Goal: Contribute content: Add original content to the website for others to see

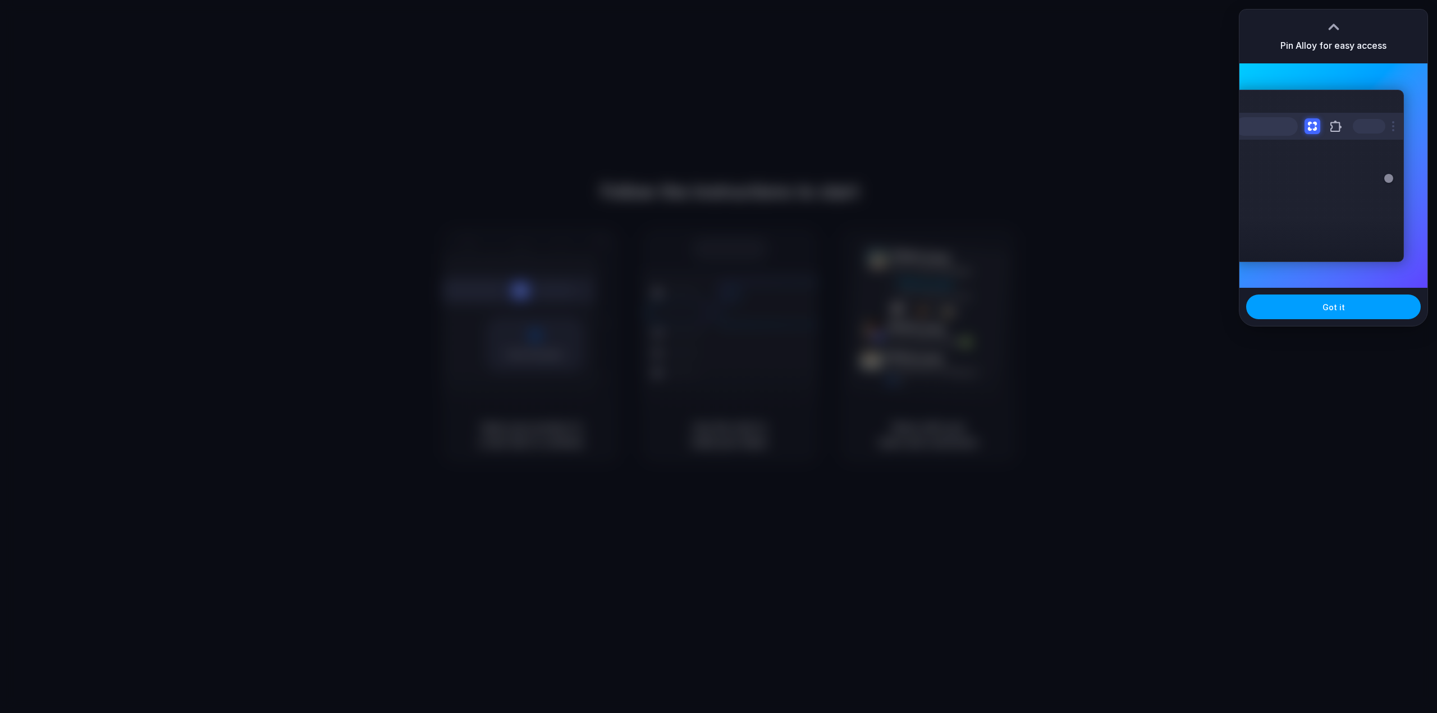
click at [1339, 307] on span "Got it" at bounding box center [1333, 307] width 22 height 12
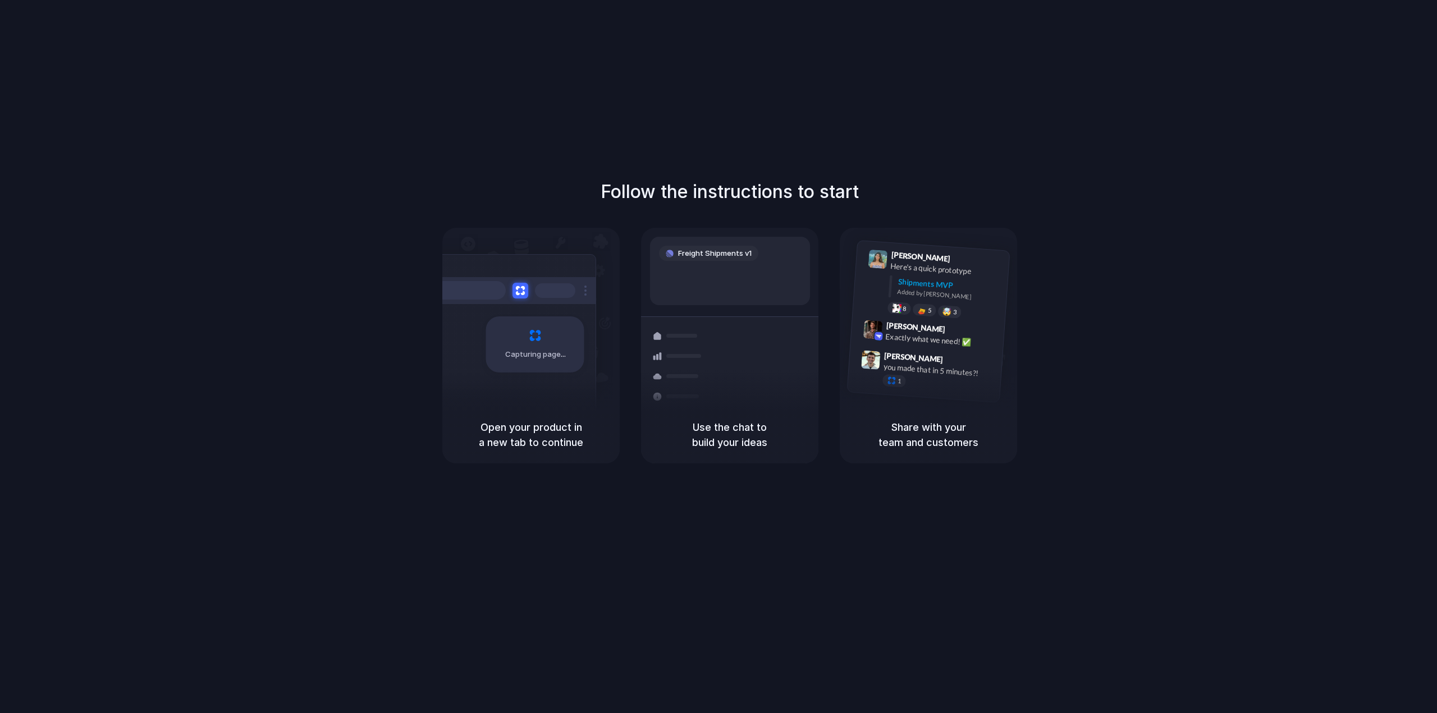
click at [1299, 143] on div "Follow the instructions to start Capturing page Open your product in a new tab …" at bounding box center [729, 368] width 1459 height 736
click at [1303, 130] on div "Follow the instructions to start Capturing page Open your product in a new tab …" at bounding box center [729, 368] width 1459 height 736
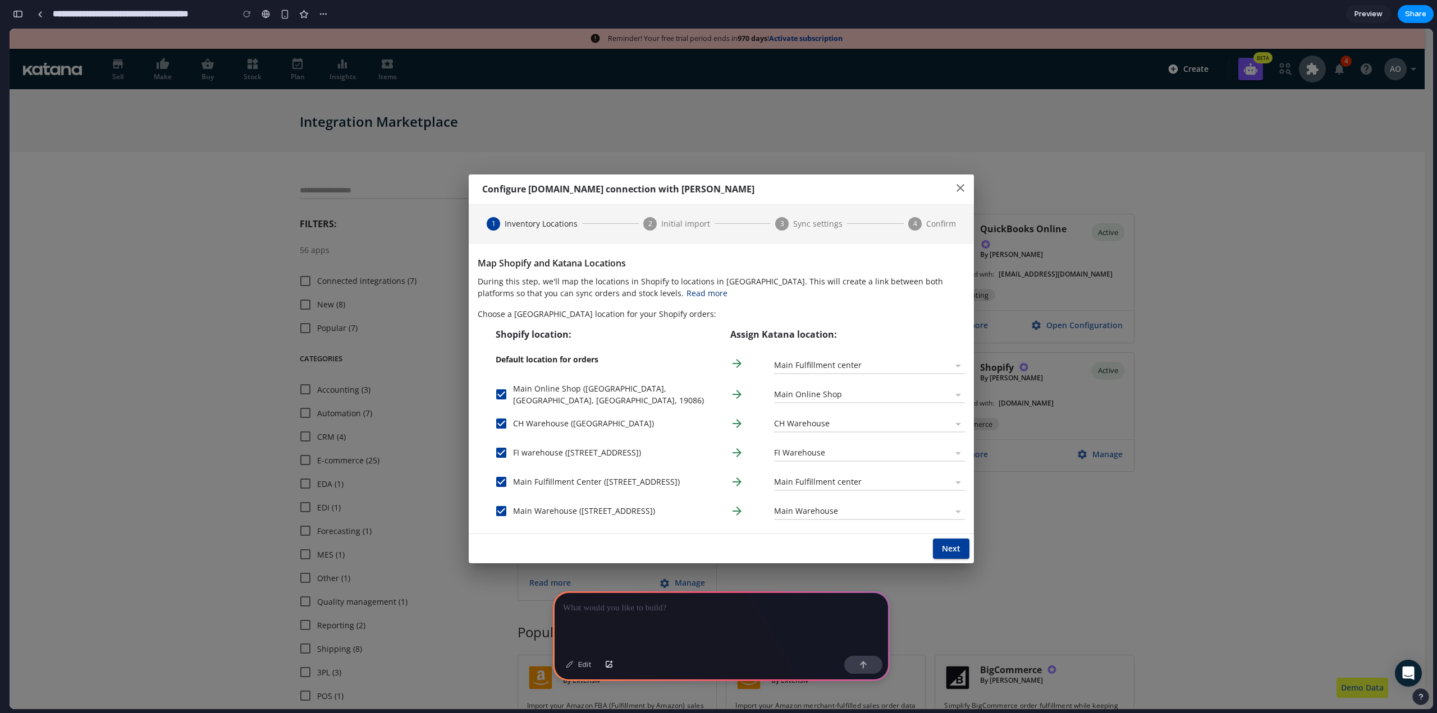
click at [595, 610] on p at bounding box center [721, 608] width 317 height 13
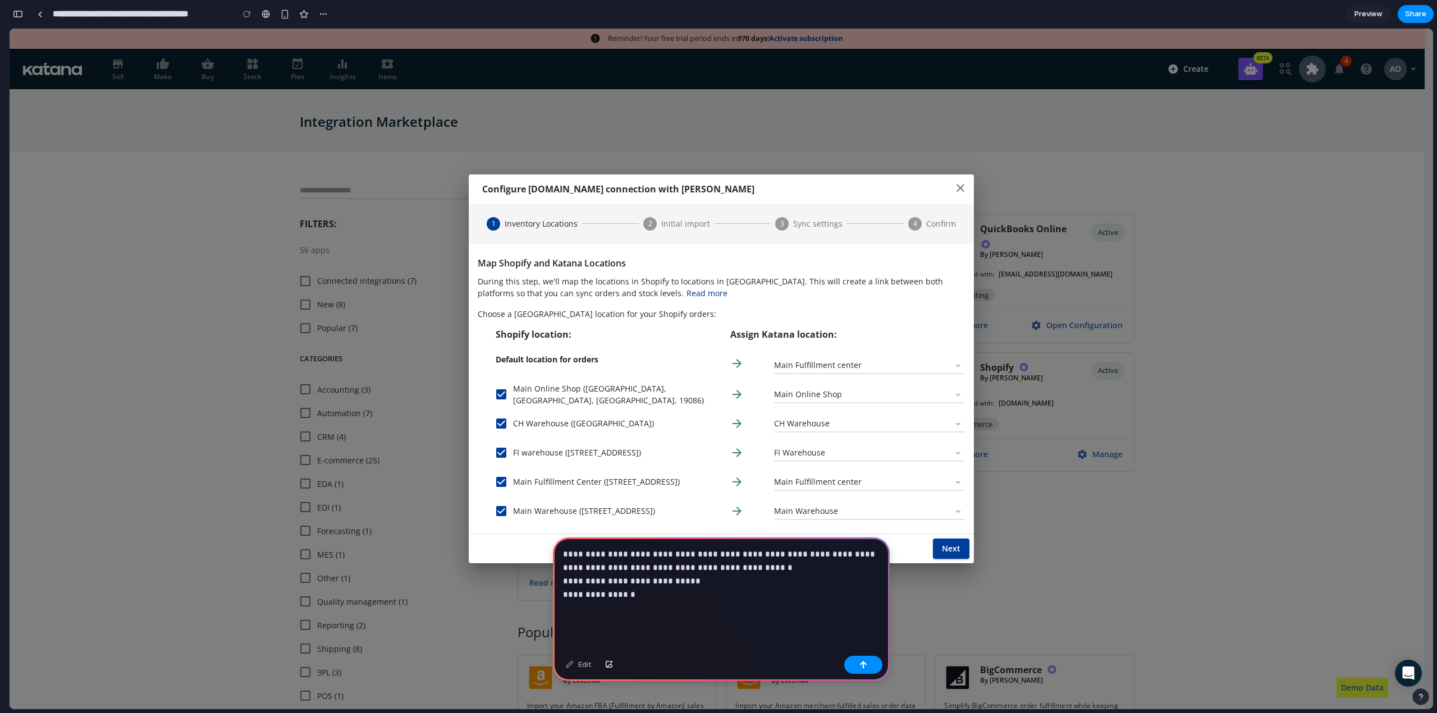
click at [644, 575] on p "**********" at bounding box center [719, 581] width 312 height 67
drag, startPoint x: 563, startPoint y: 590, endPoint x: 653, endPoint y: 593, distance: 89.3
click at [653, 593] on p "**********" at bounding box center [719, 581] width 312 height 67
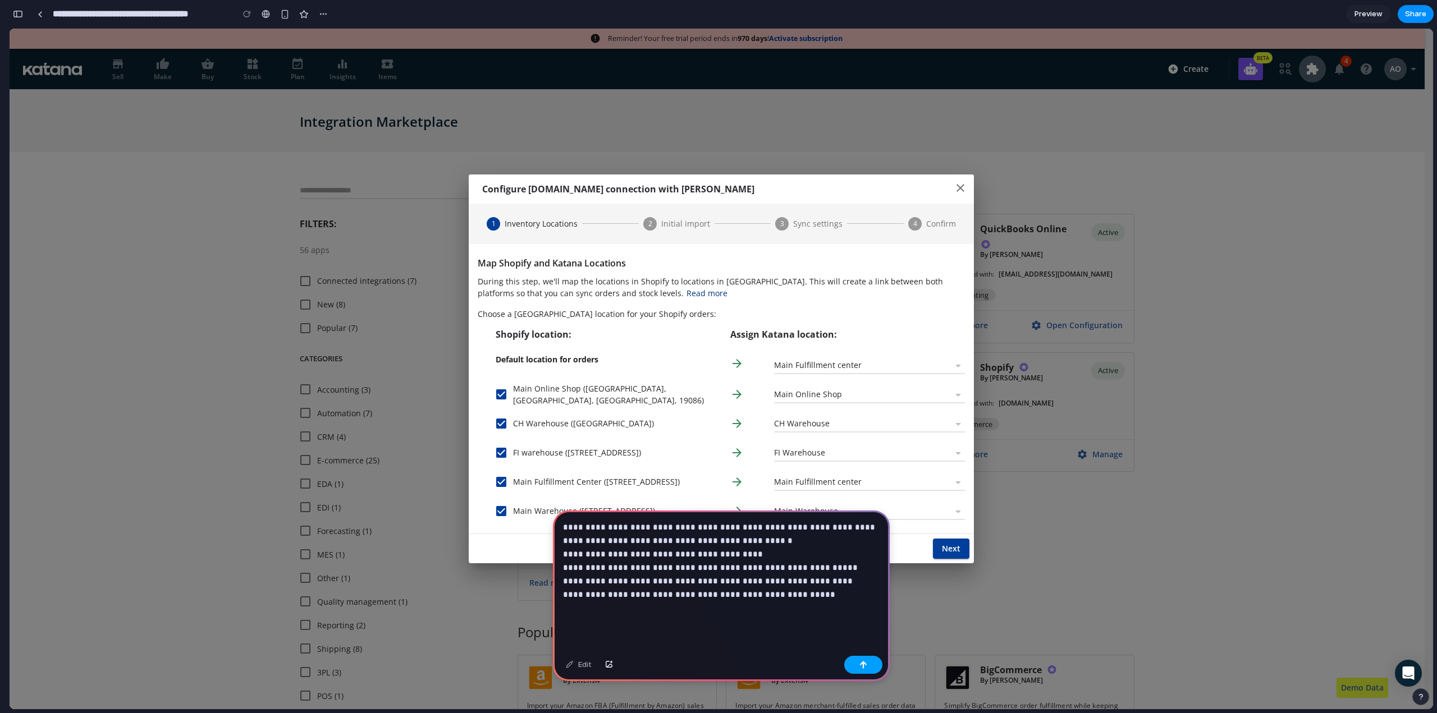
click at [861, 668] on div "button" at bounding box center [863, 665] width 8 height 8
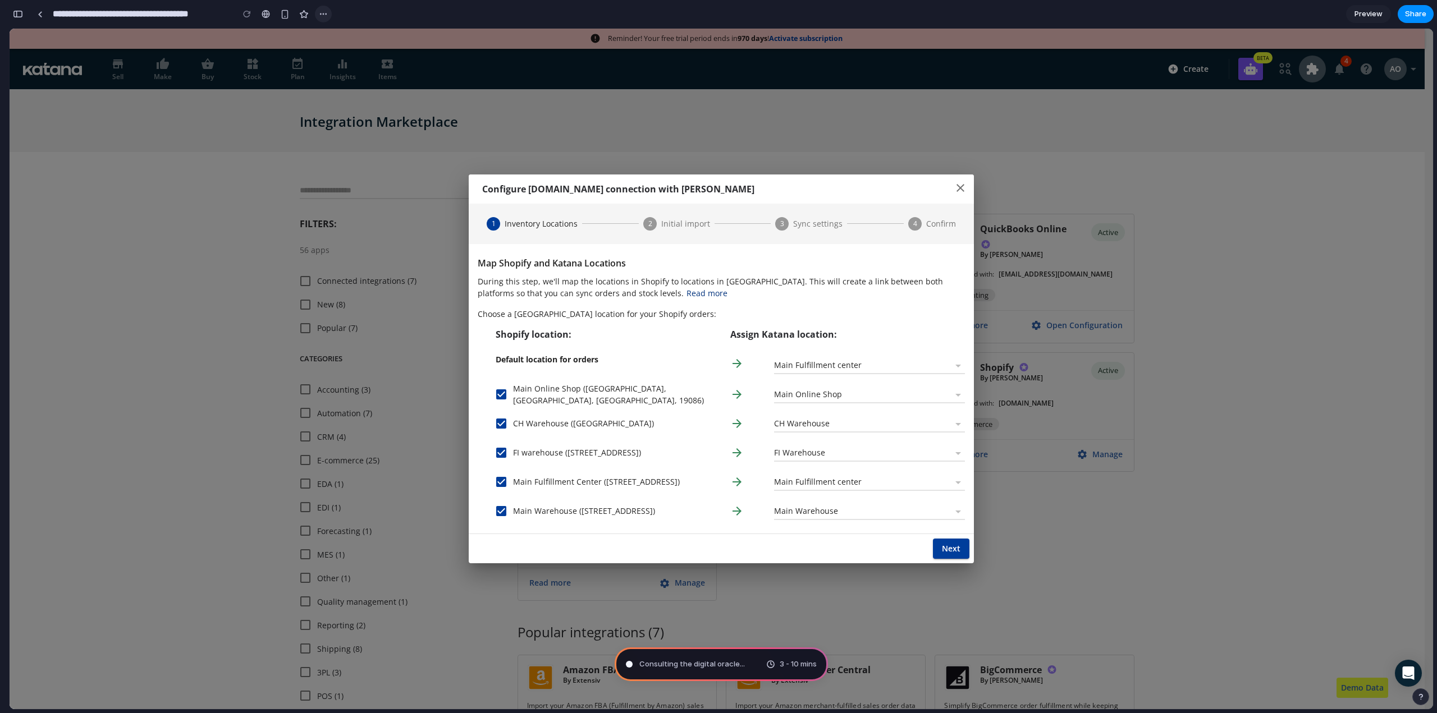
click at [323, 15] on div "button" at bounding box center [323, 14] width 9 height 9
click at [405, 10] on div "Duplicate Delete" at bounding box center [718, 356] width 1437 height 713
type input "**********"
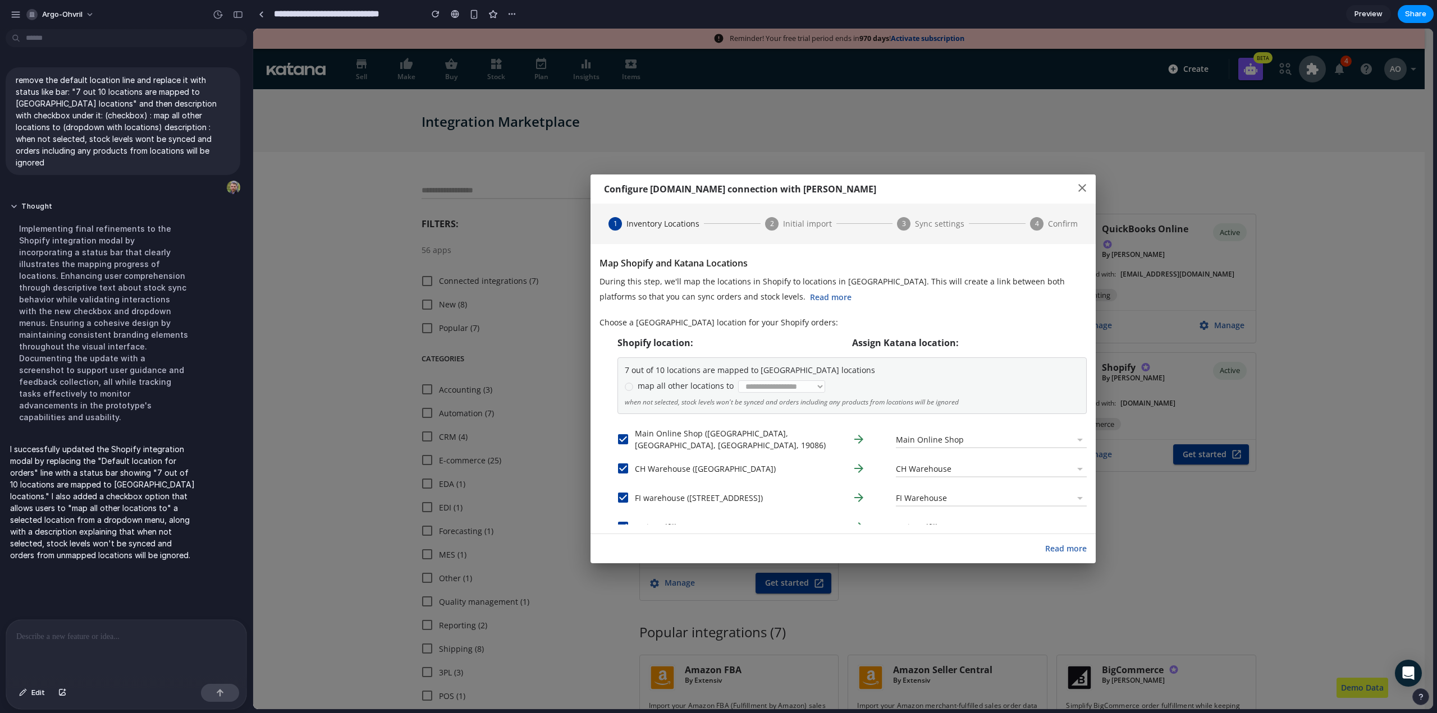
click at [625, 389] on div at bounding box center [629, 387] width 8 height 8
click at [764, 387] on select "**********" at bounding box center [781, 386] width 87 height 12
click at [625, 387] on div at bounding box center [629, 387] width 8 height 8
click at [630, 387] on div at bounding box center [629, 387] width 8 height 8
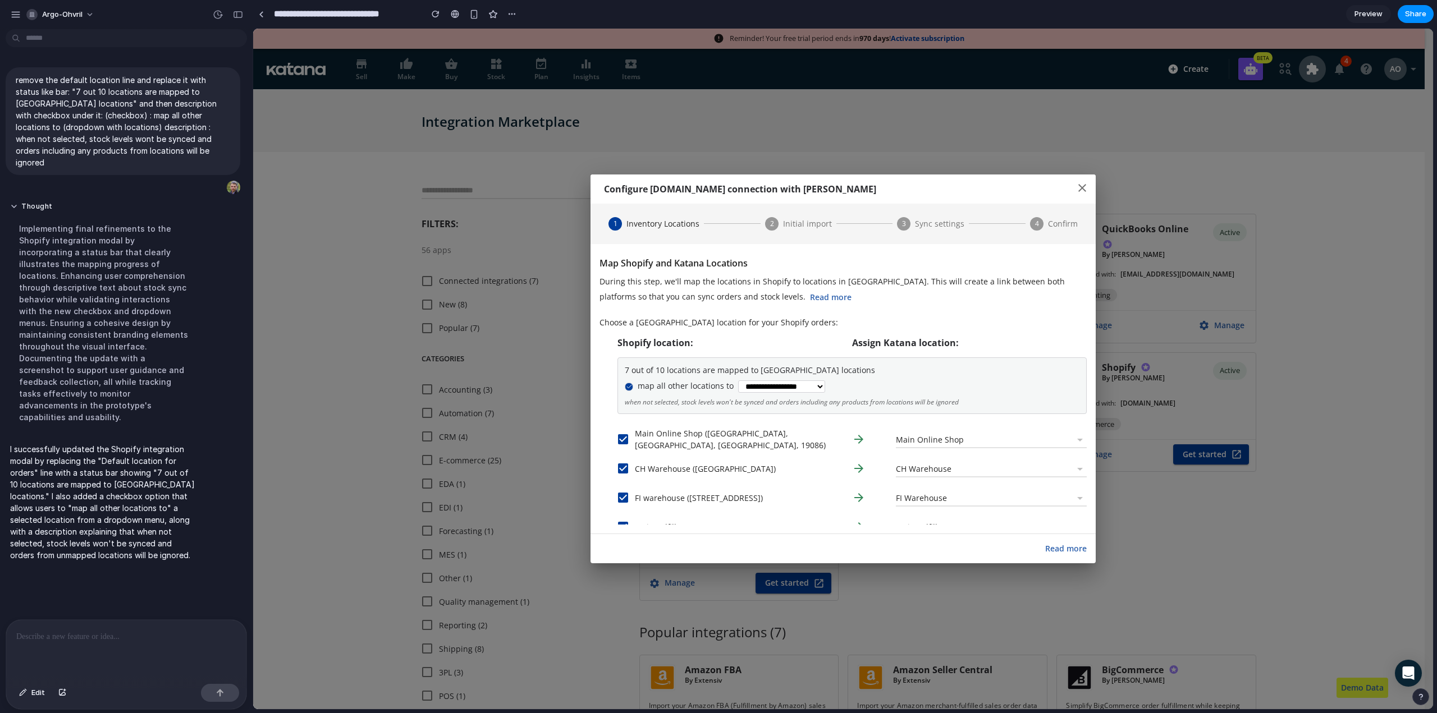
click at [628, 386] on icon at bounding box center [629, 387] width 6 height 6
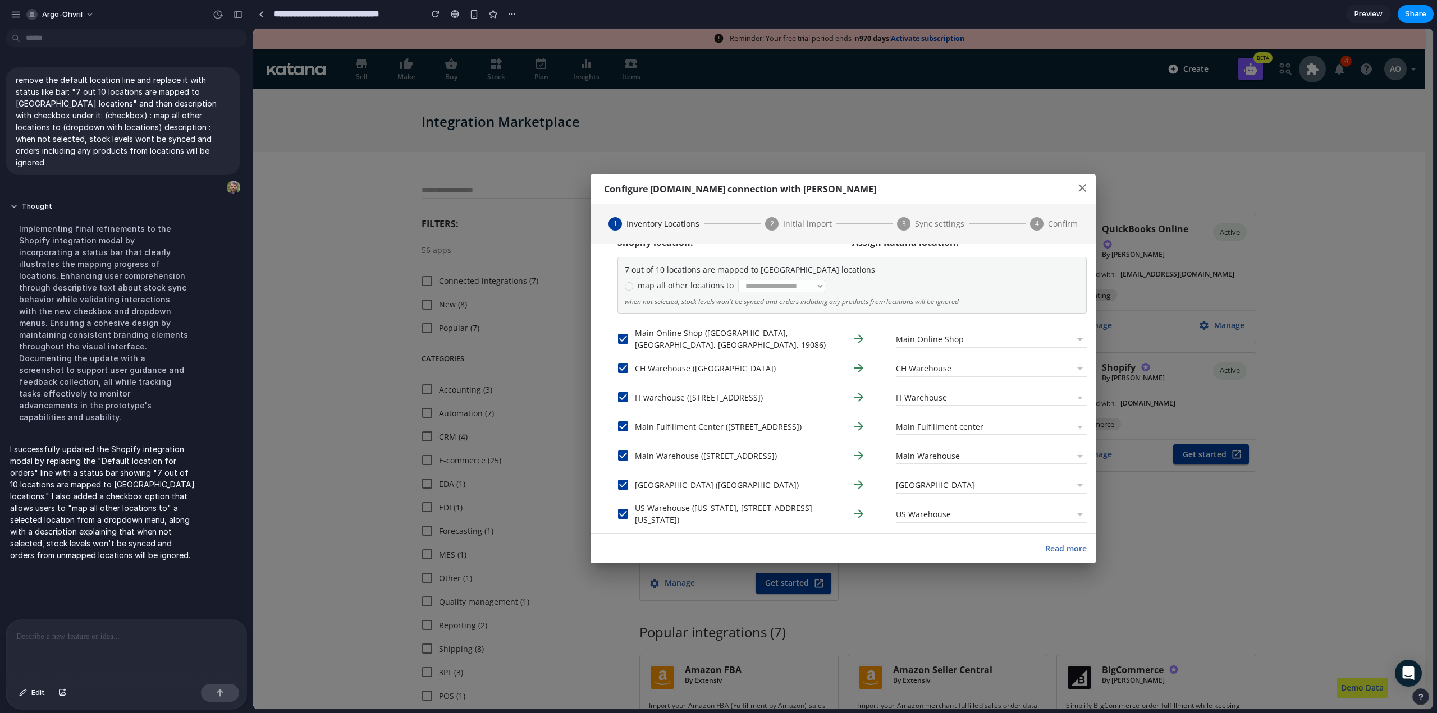
scroll to position [104, 0]
click at [1372, 13] on span "Preview" at bounding box center [1368, 13] width 28 height 11
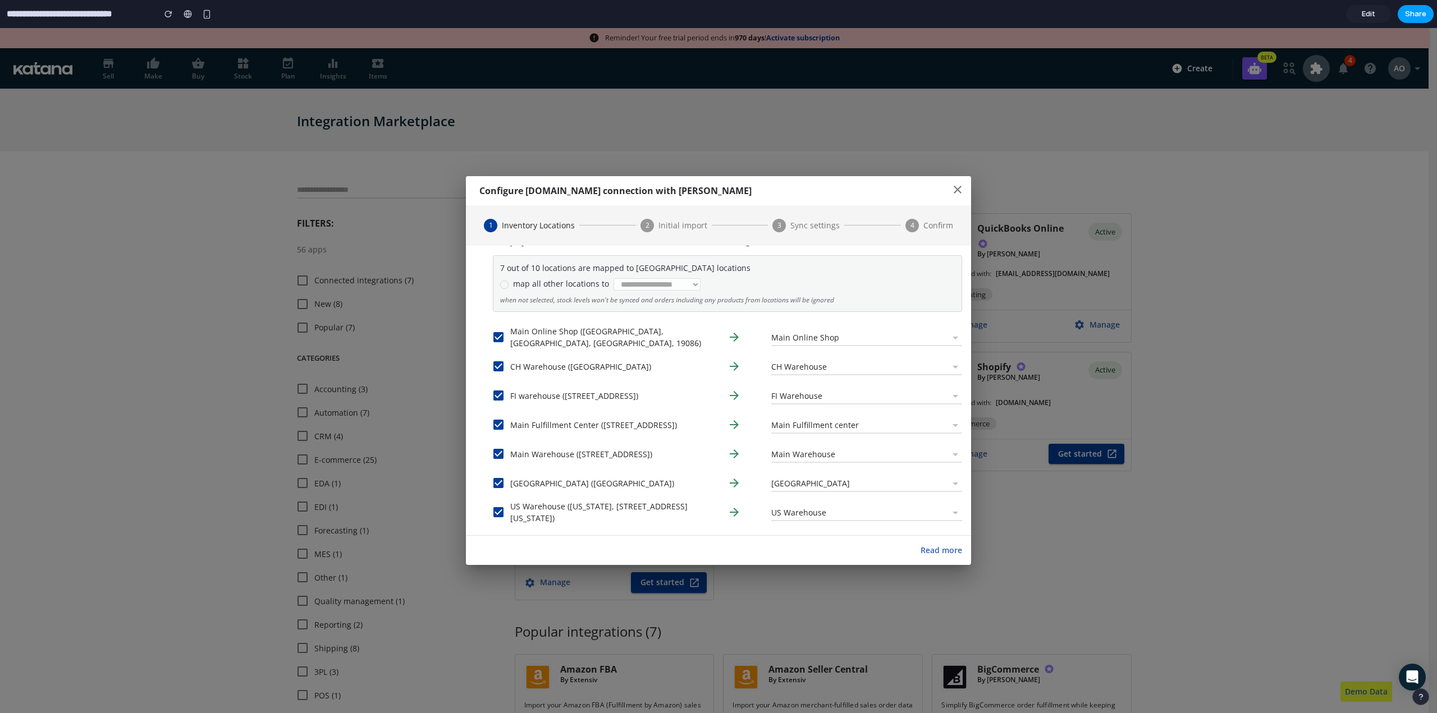
click at [1416, 13] on span "Share" at bounding box center [1415, 13] width 21 height 11
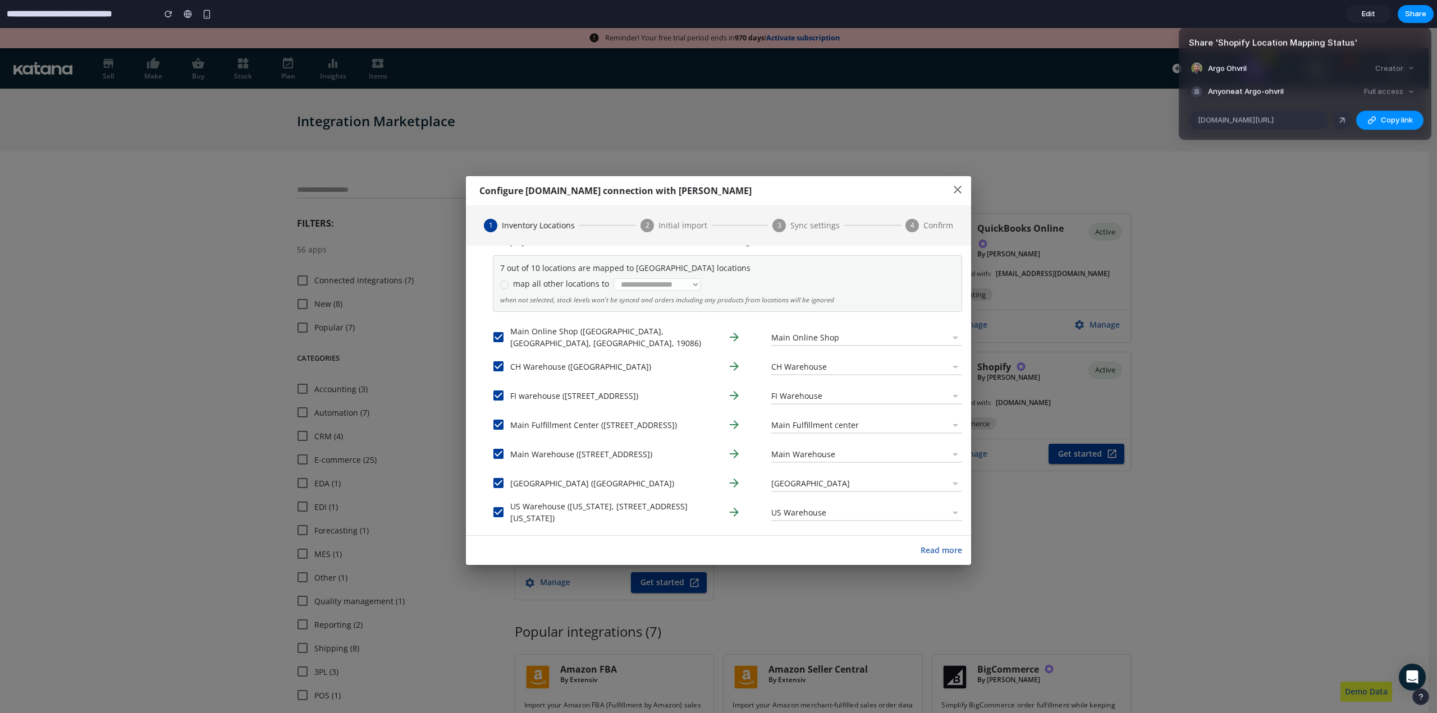
click at [1369, 310] on div "Share ' Shopify Location Mapping Status ' Argo Ohvril Creator Anyone at Argo-oh…" at bounding box center [718, 356] width 1437 height 713
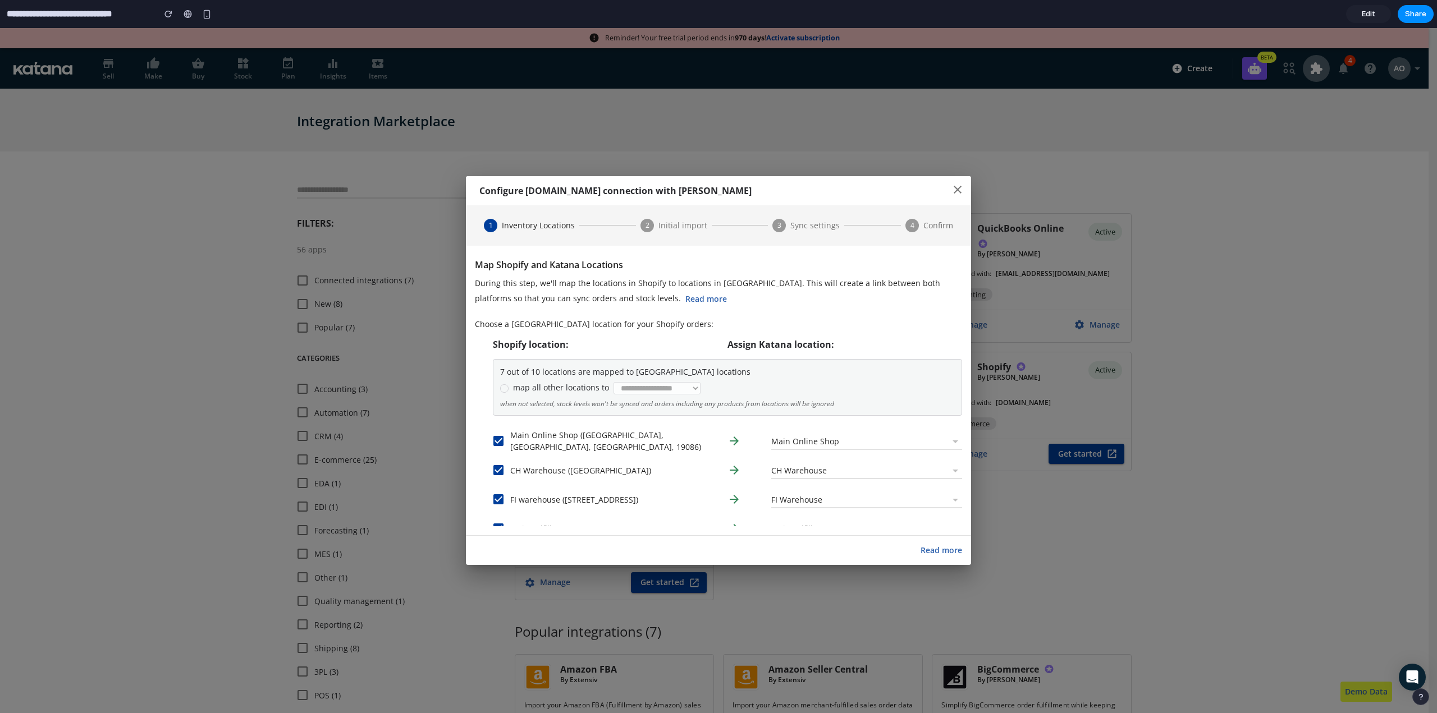
click at [502, 390] on div at bounding box center [504, 388] width 8 height 8
click at [503, 389] on icon at bounding box center [505, 389] width 6 height 6
click at [503, 389] on div at bounding box center [504, 388] width 8 height 8
click at [1372, 15] on span "Edit" at bounding box center [1367, 13] width 13 height 11
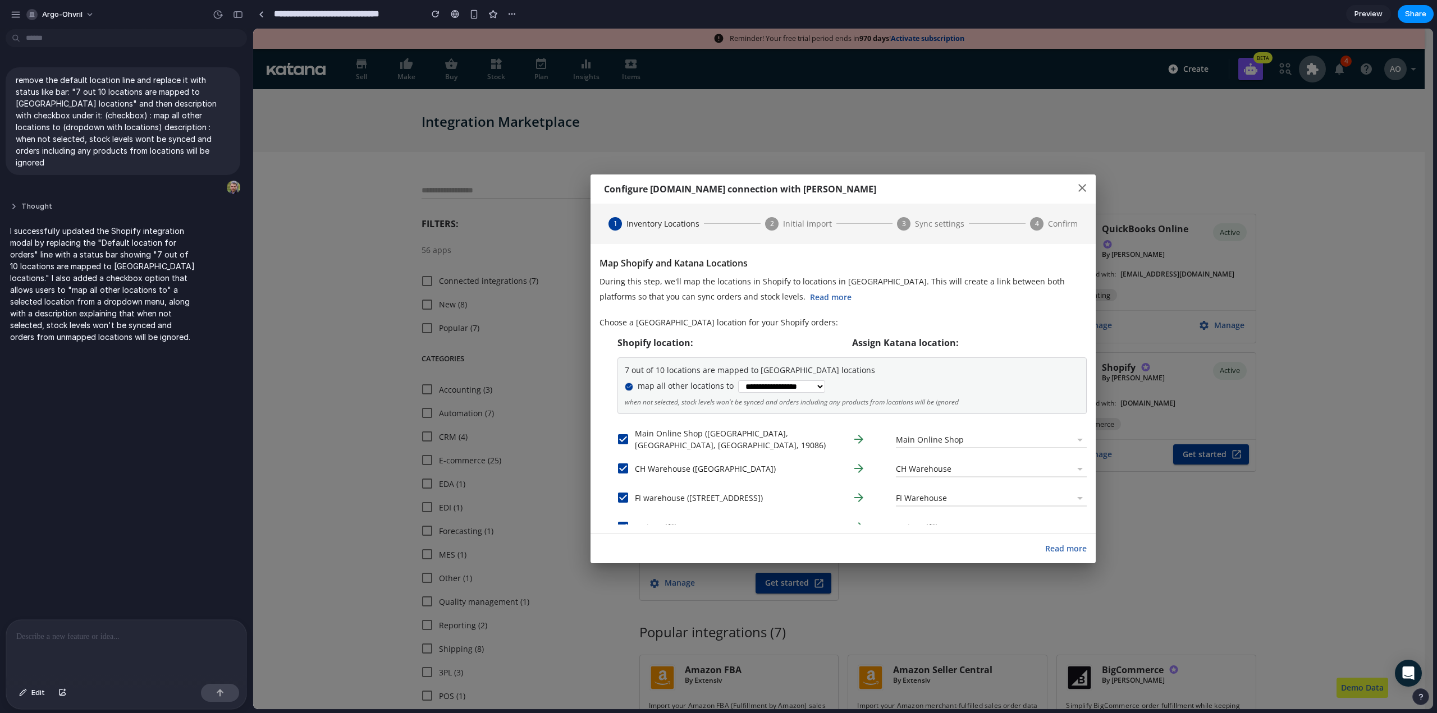
click at [29, 202] on button "Thought" at bounding box center [103, 207] width 187 height 10
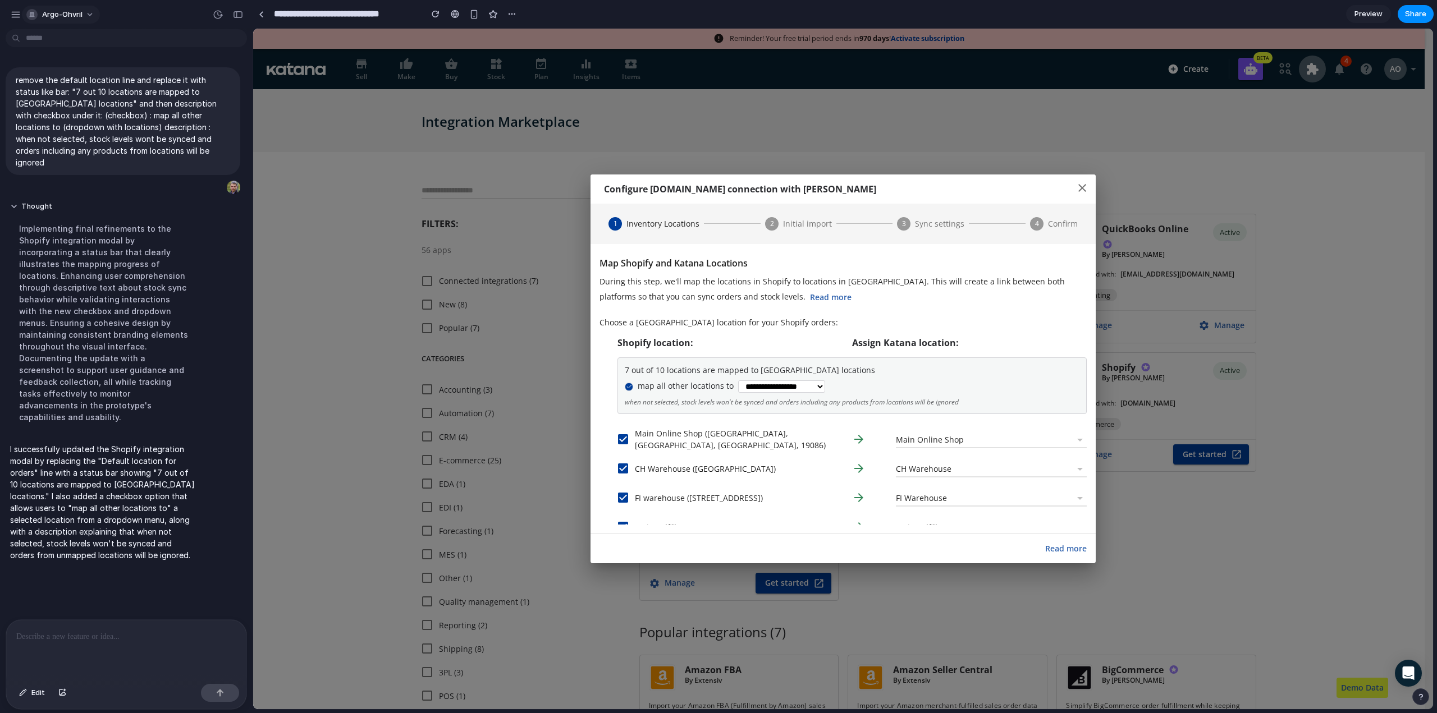
click at [80, 17] on span "argo-ohvril" at bounding box center [62, 14] width 40 height 11
click at [140, 127] on span "Neutral dark" at bounding box center [147, 129] width 44 height 11
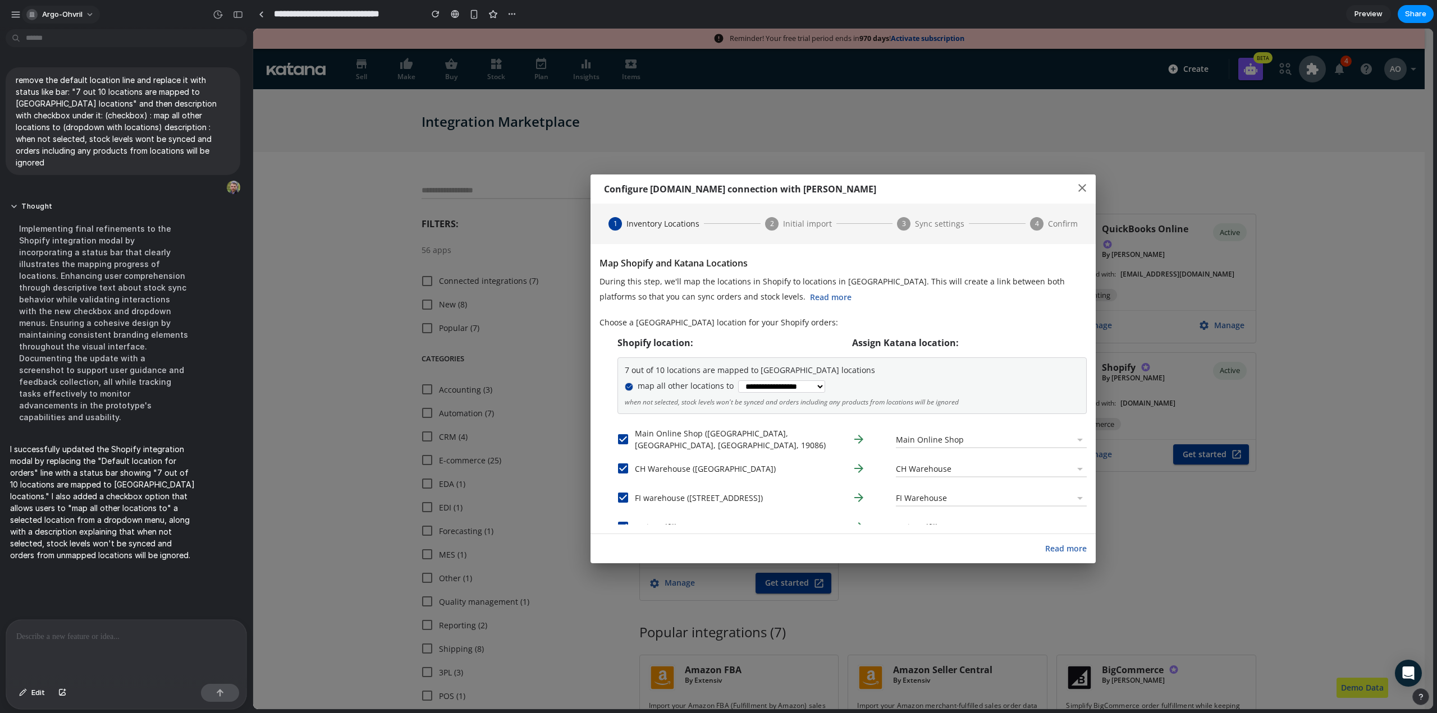
click at [65, 15] on span "argo-ohvril" at bounding box center [62, 14] width 40 height 11
click at [18, 15] on div "Settings Invite members Change theme Sign out" at bounding box center [718, 356] width 1437 height 713
click at [18, 15] on div "button" at bounding box center [16, 15] width 10 height 10
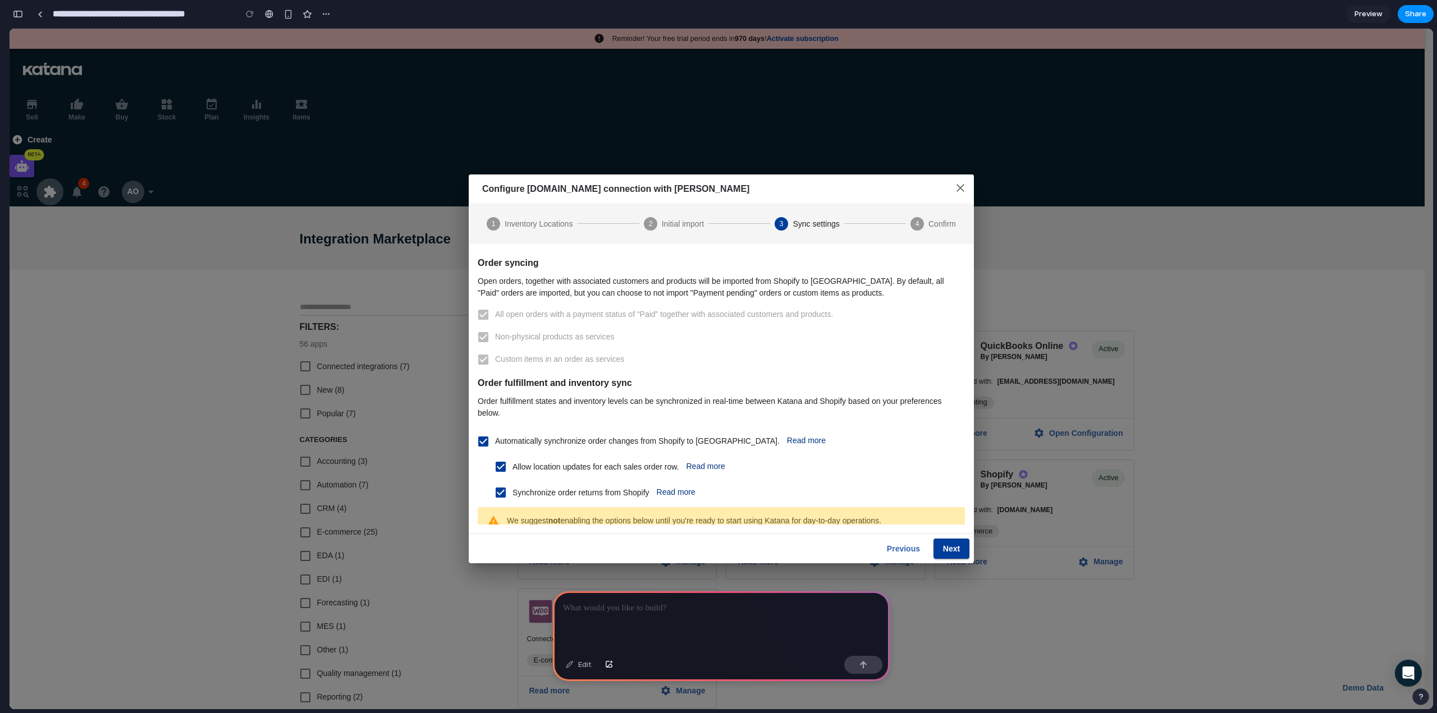
scroll to position [104, 0]
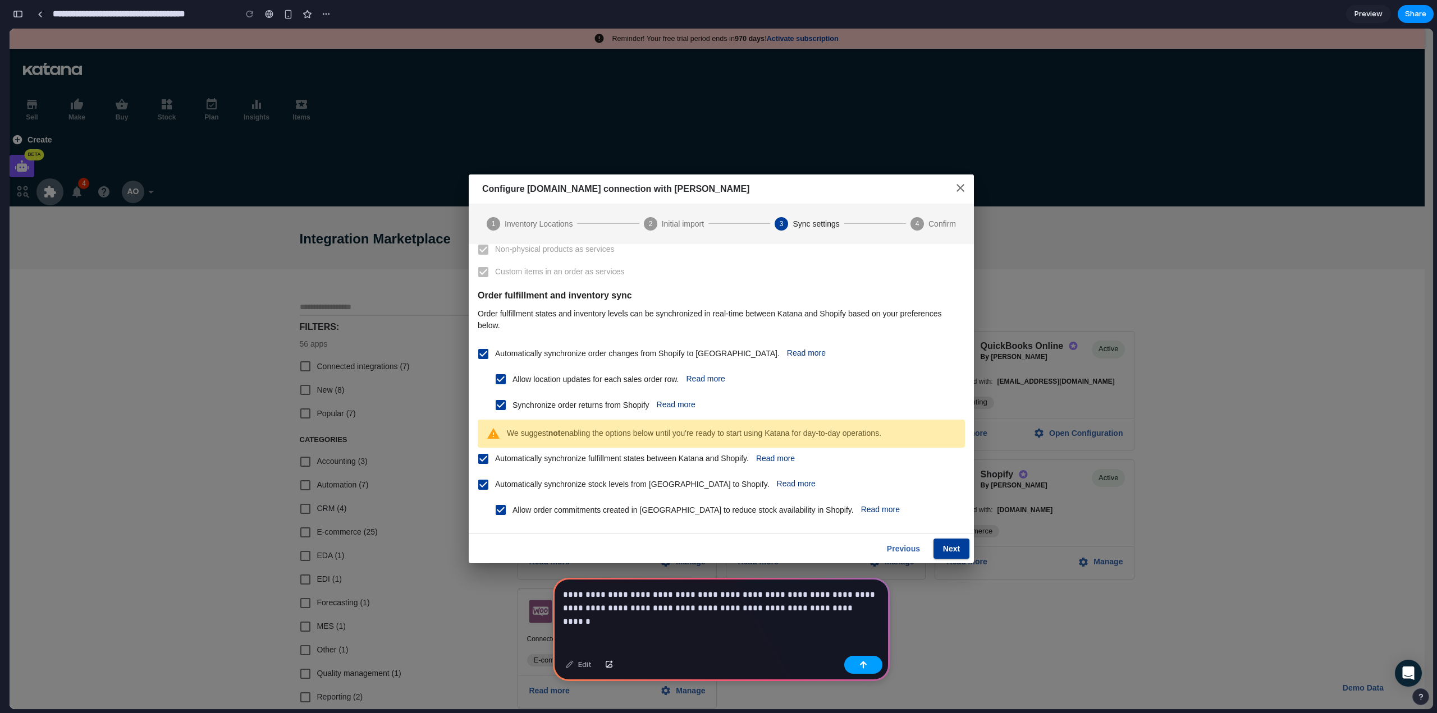
click at [863, 669] on button "button" at bounding box center [863, 665] width 38 height 18
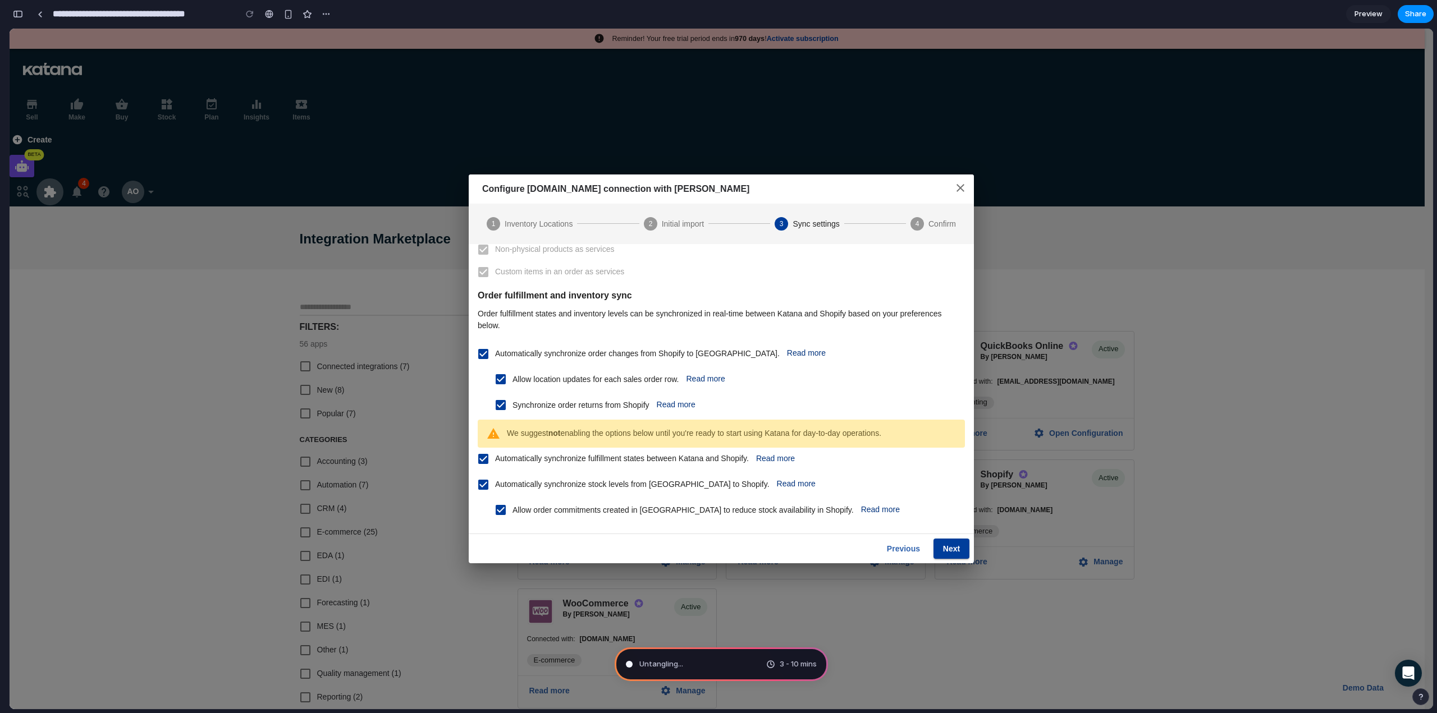
type input "**********"
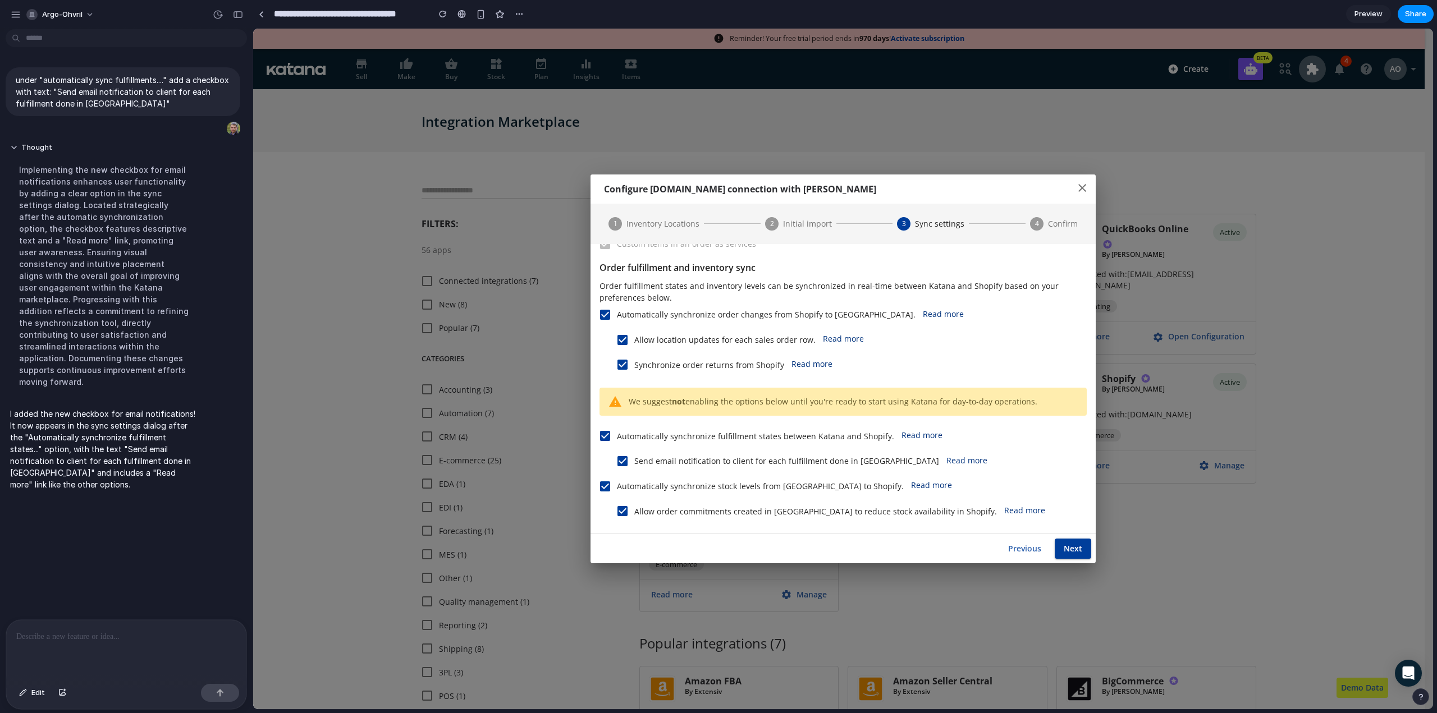
scroll to position [119, 0]
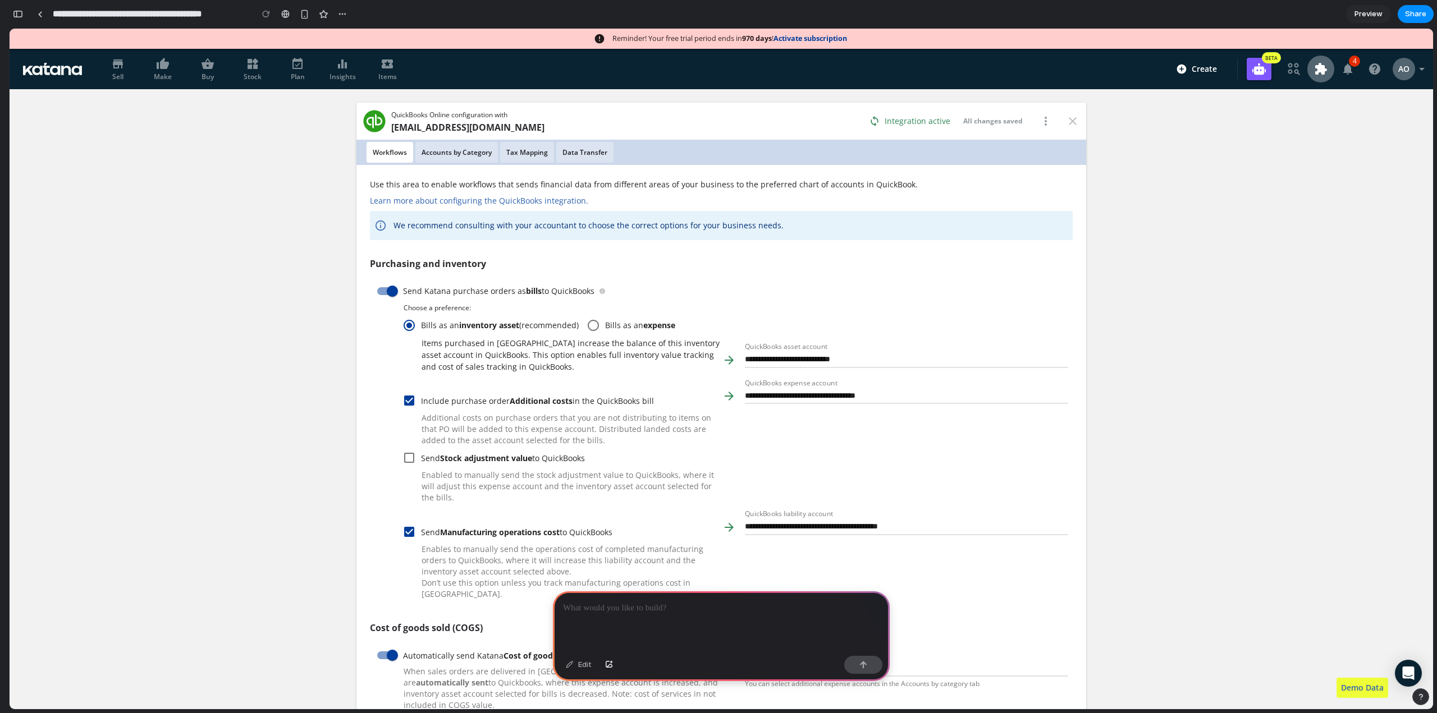
click at [611, 611] on div at bounding box center [721, 622] width 337 height 60
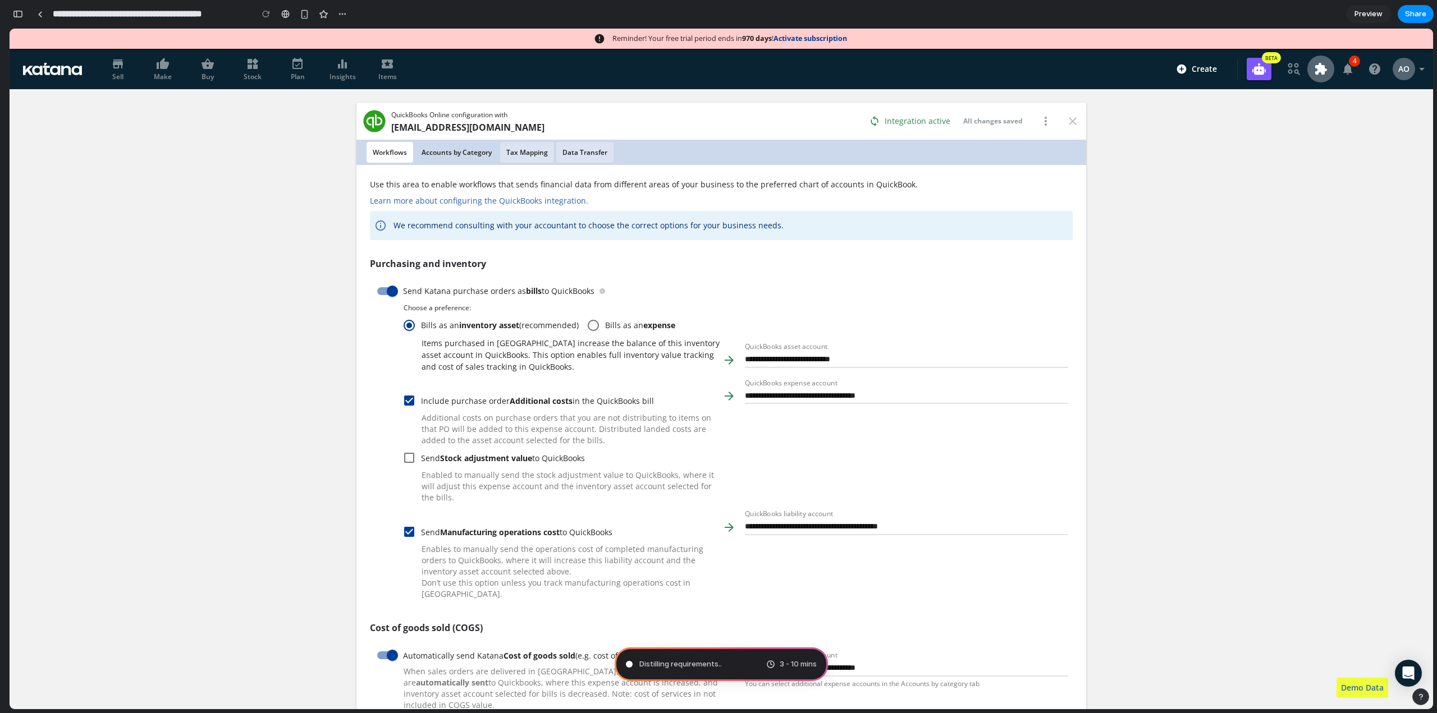
click at [464, 153] on span "Accounts by Category" at bounding box center [456, 152] width 70 height 12
click at [517, 152] on span "Tax Mapping" at bounding box center [527, 152] width 42 height 12
click at [584, 154] on span "Data Transfer" at bounding box center [584, 152] width 45 height 12
type input "**********"
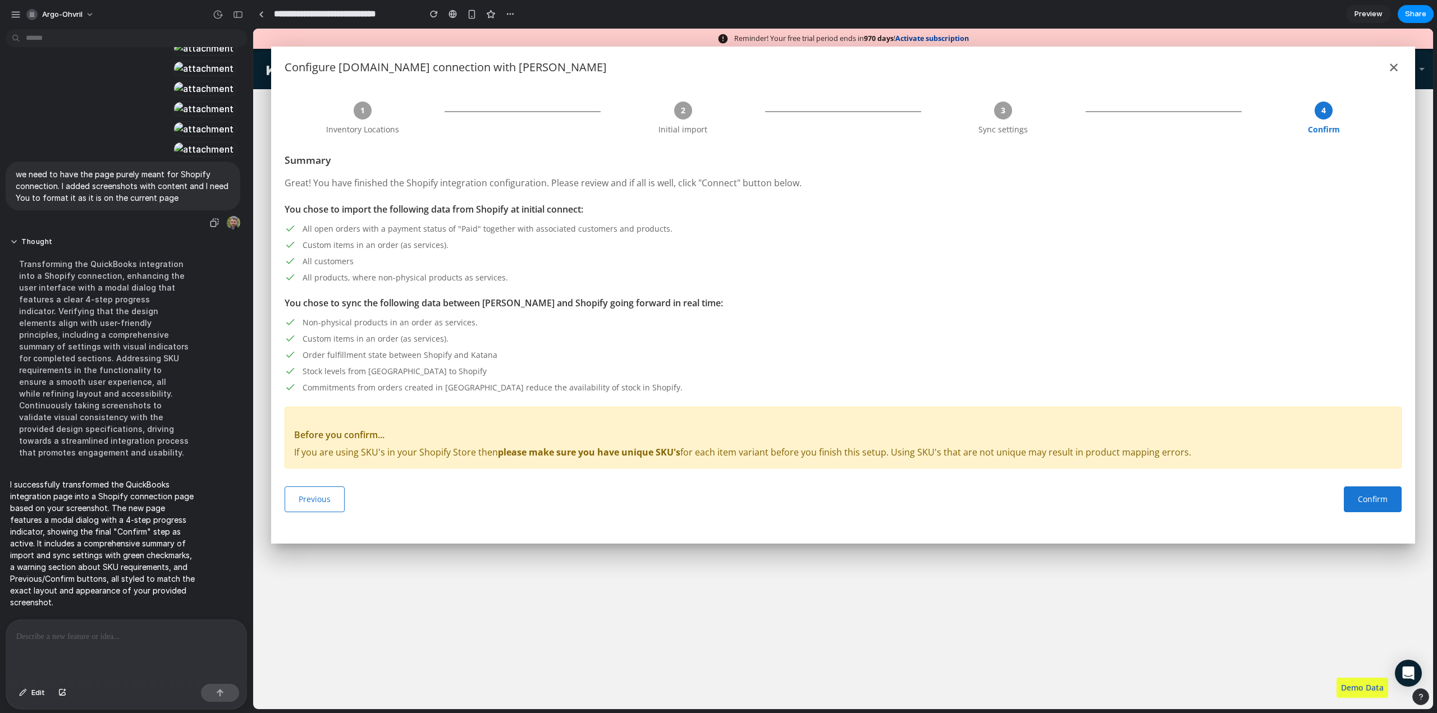
scroll to position [324, 0]
click at [1394, 68] on button "✕" at bounding box center [1394, 68] width 16 height 24
click at [1374, 497] on button "Confirm" at bounding box center [1373, 500] width 58 height 26
click at [317, 502] on button "Previous" at bounding box center [315, 500] width 60 height 26
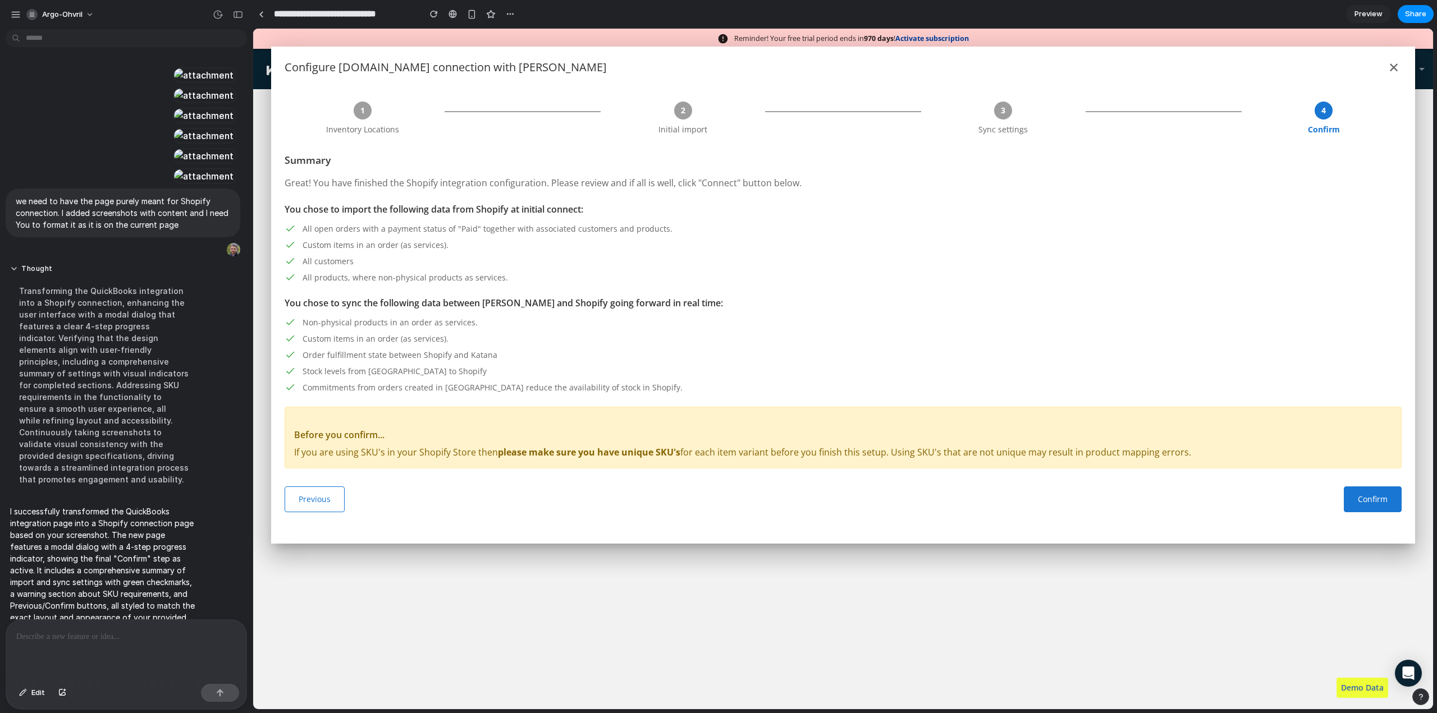
click at [679, 114] on div "2" at bounding box center [683, 111] width 18 height 18
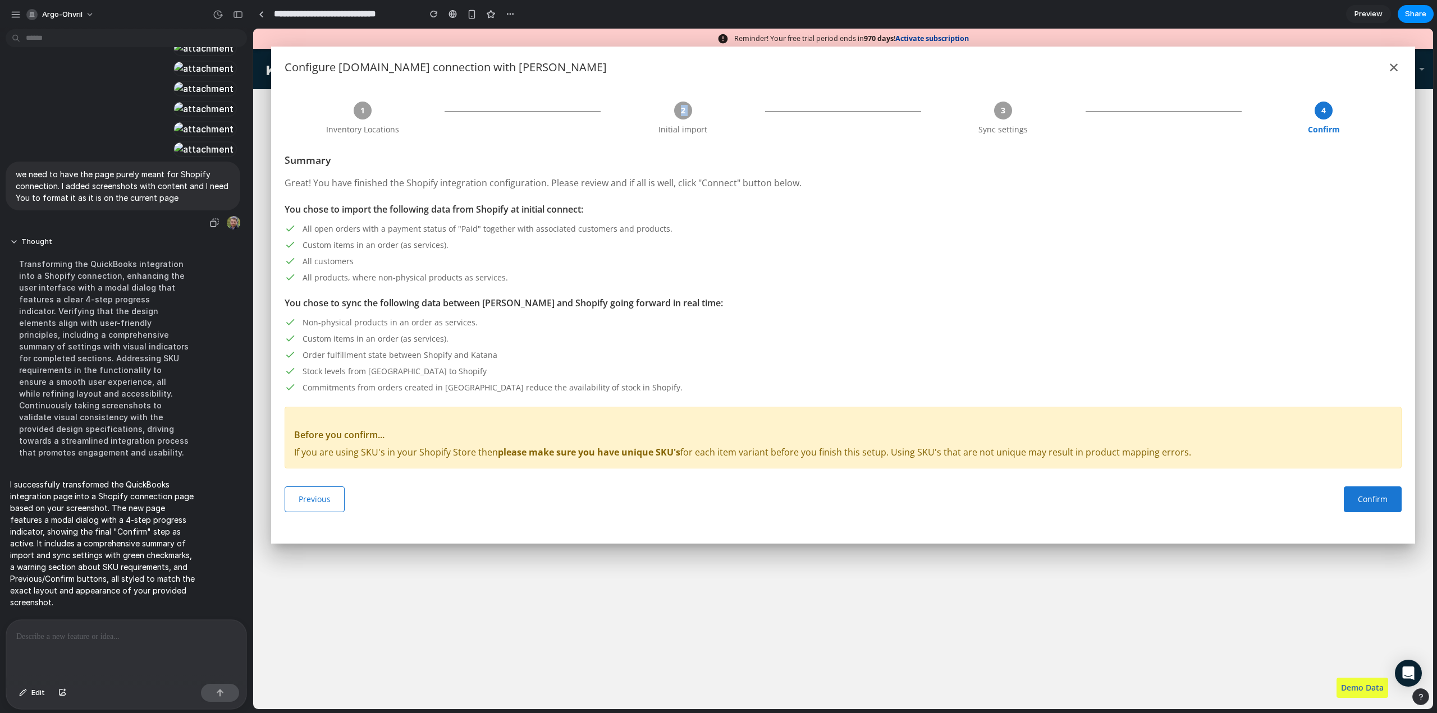
scroll to position [942, 0]
click at [119, 636] on p at bounding box center [126, 636] width 220 height 13
click at [35, 694] on span "Edit" at bounding box center [37, 692] width 13 height 11
click at [37, 694] on span "Edit" at bounding box center [37, 692] width 13 height 11
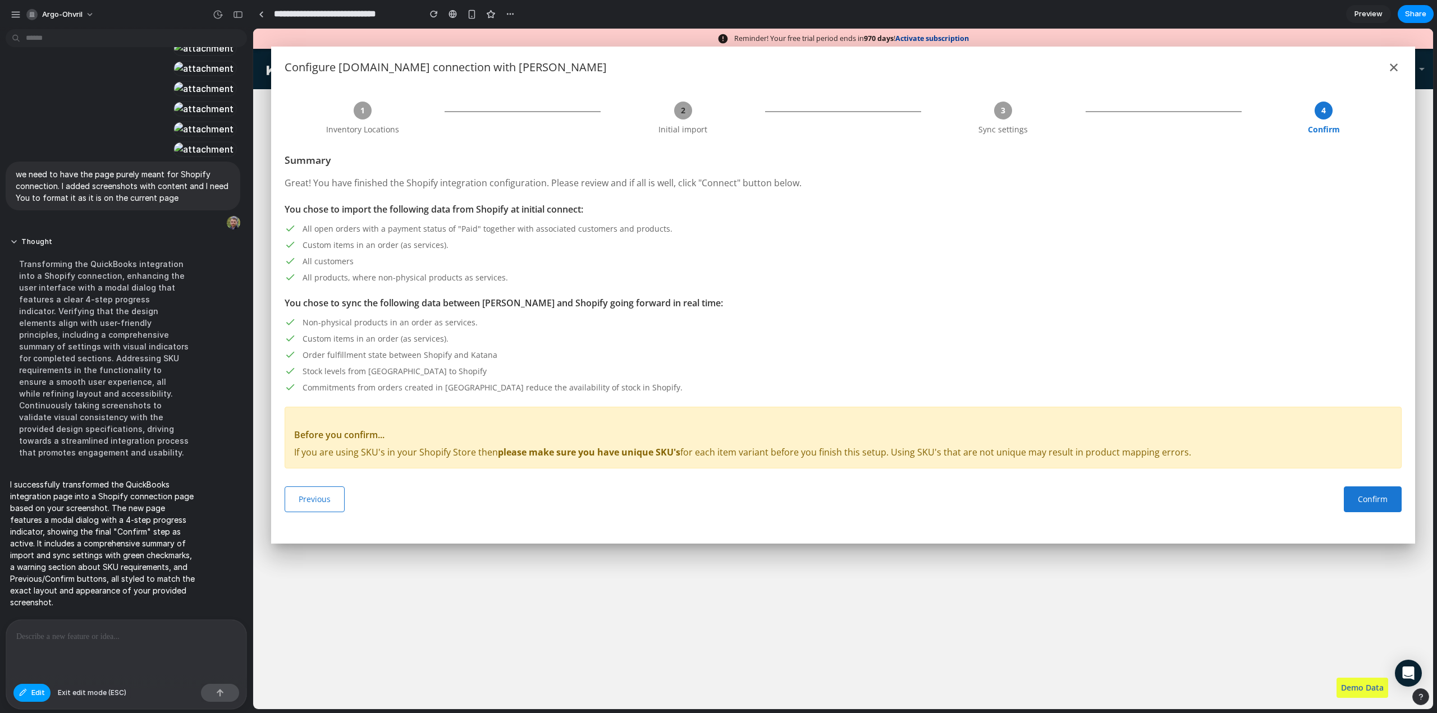
click at [37, 694] on span "Edit" at bounding box center [37, 692] width 13 height 11
click at [43, 648] on div at bounding box center [126, 649] width 240 height 59
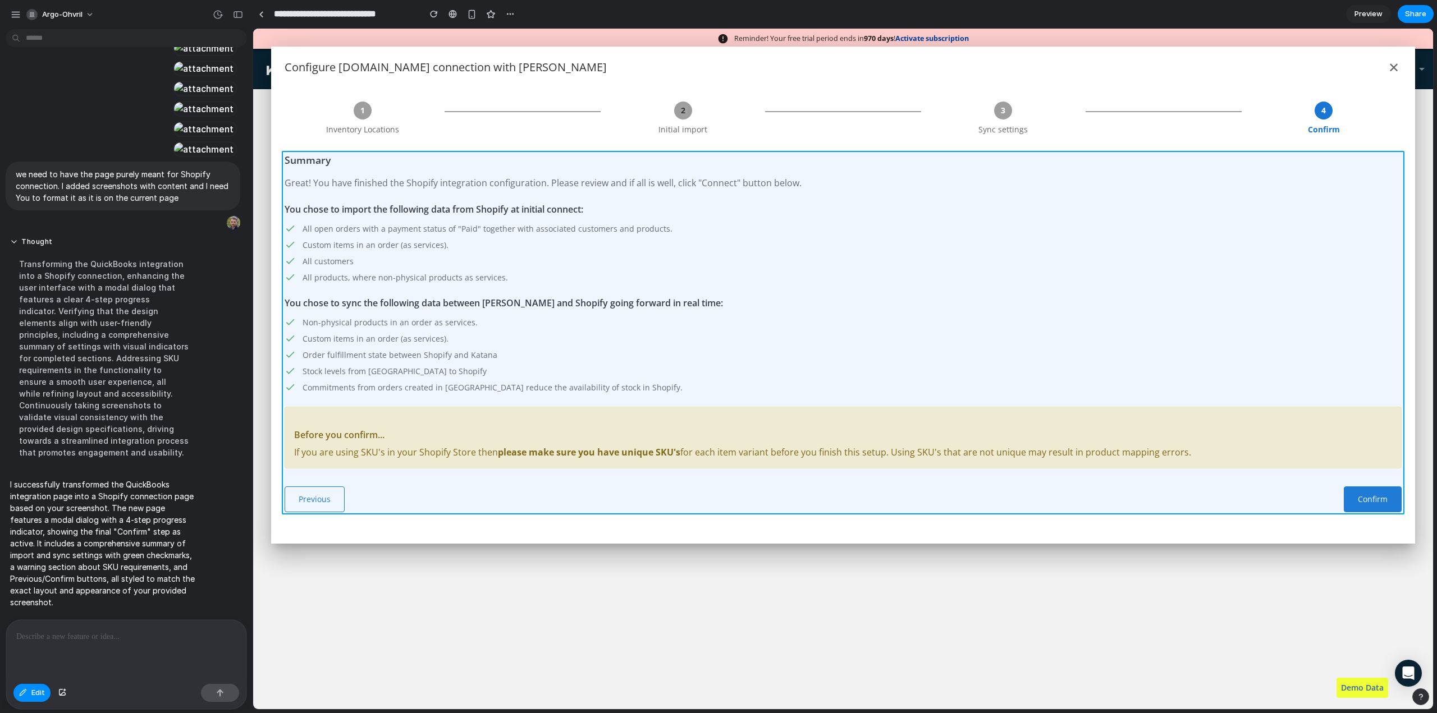
click at [376, 296] on div at bounding box center [842, 369] width 1179 height 681
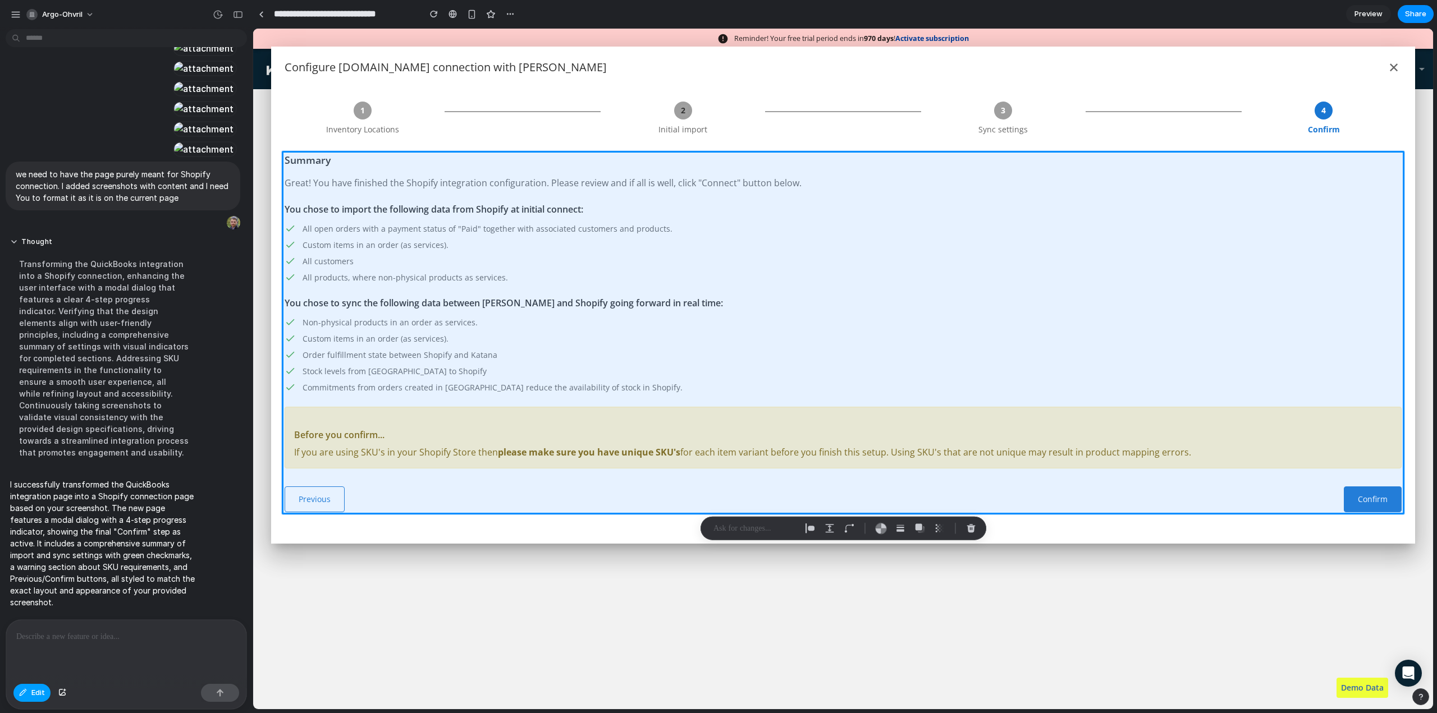
click at [26, 694] on div "button" at bounding box center [23, 693] width 8 height 7
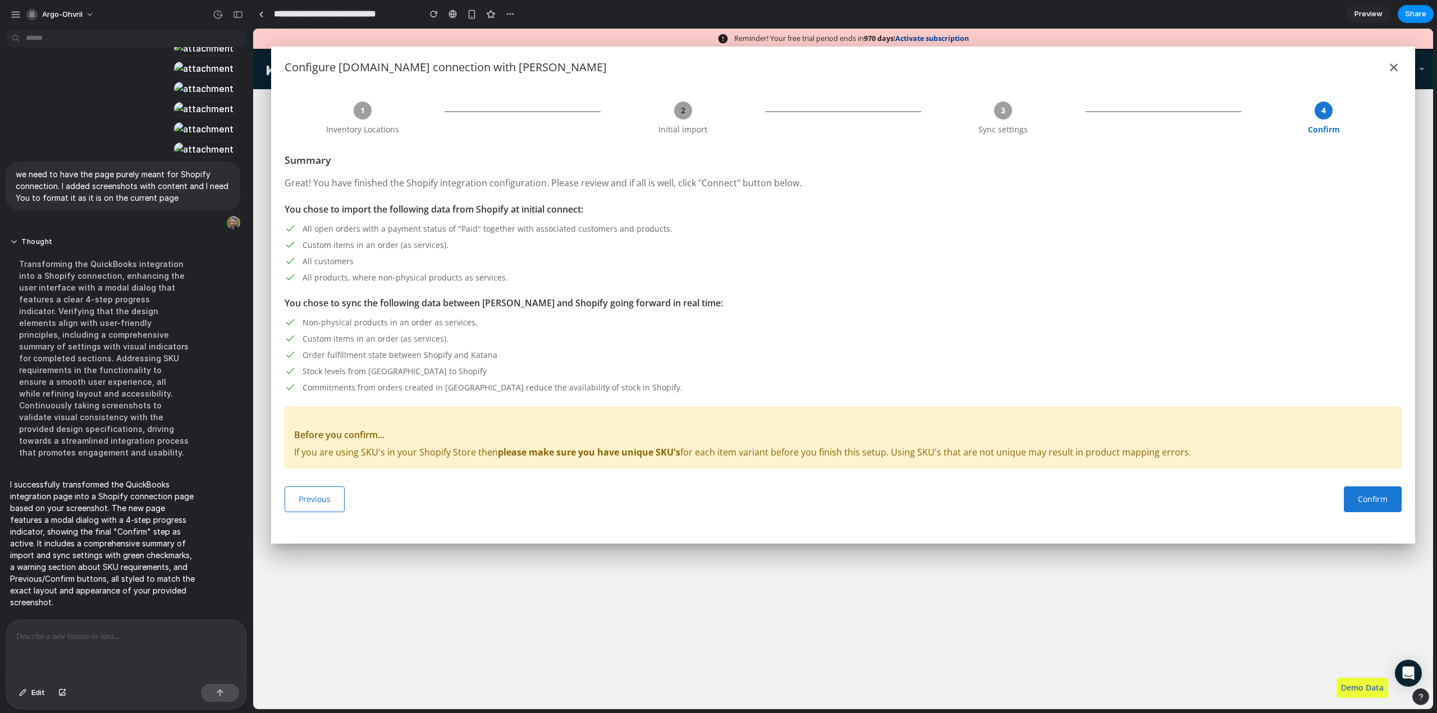
click at [52, 638] on p at bounding box center [126, 636] width 220 height 13
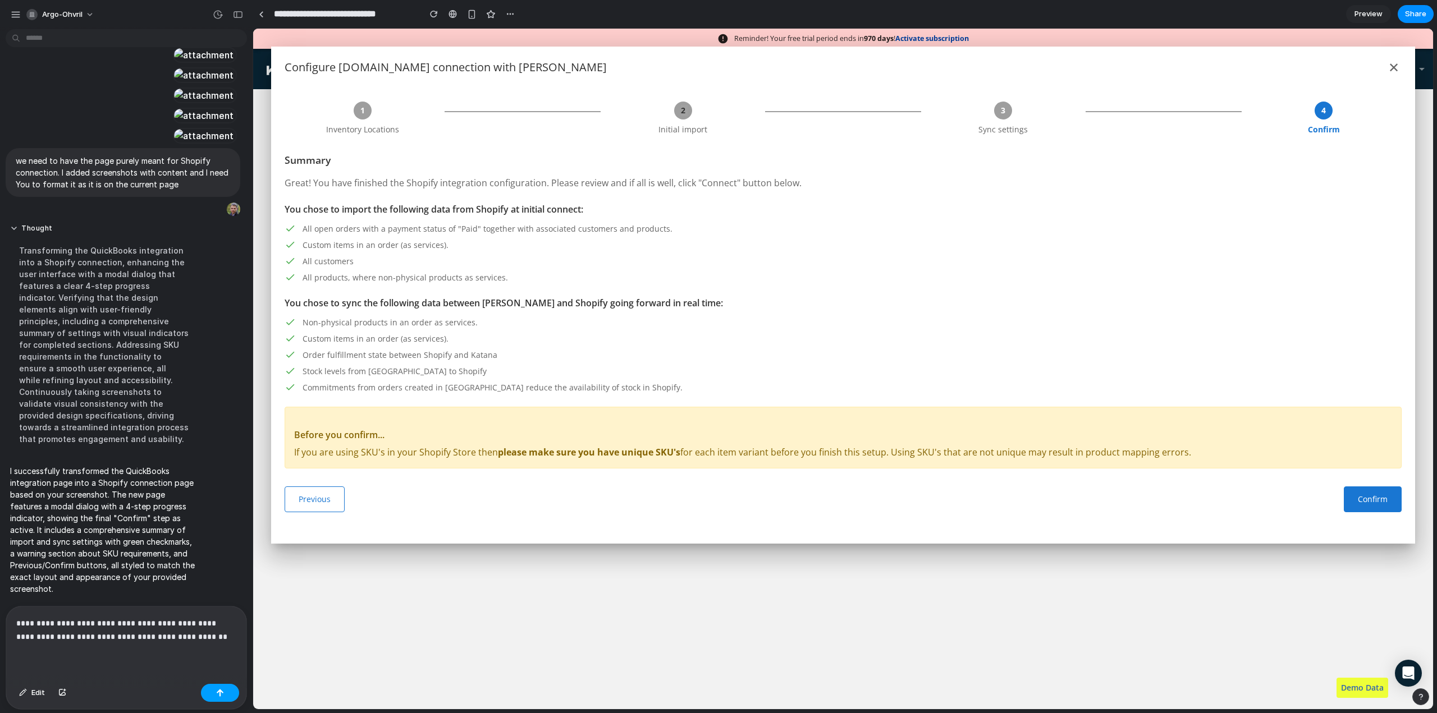
click at [223, 689] on div "button" at bounding box center [220, 693] width 8 height 8
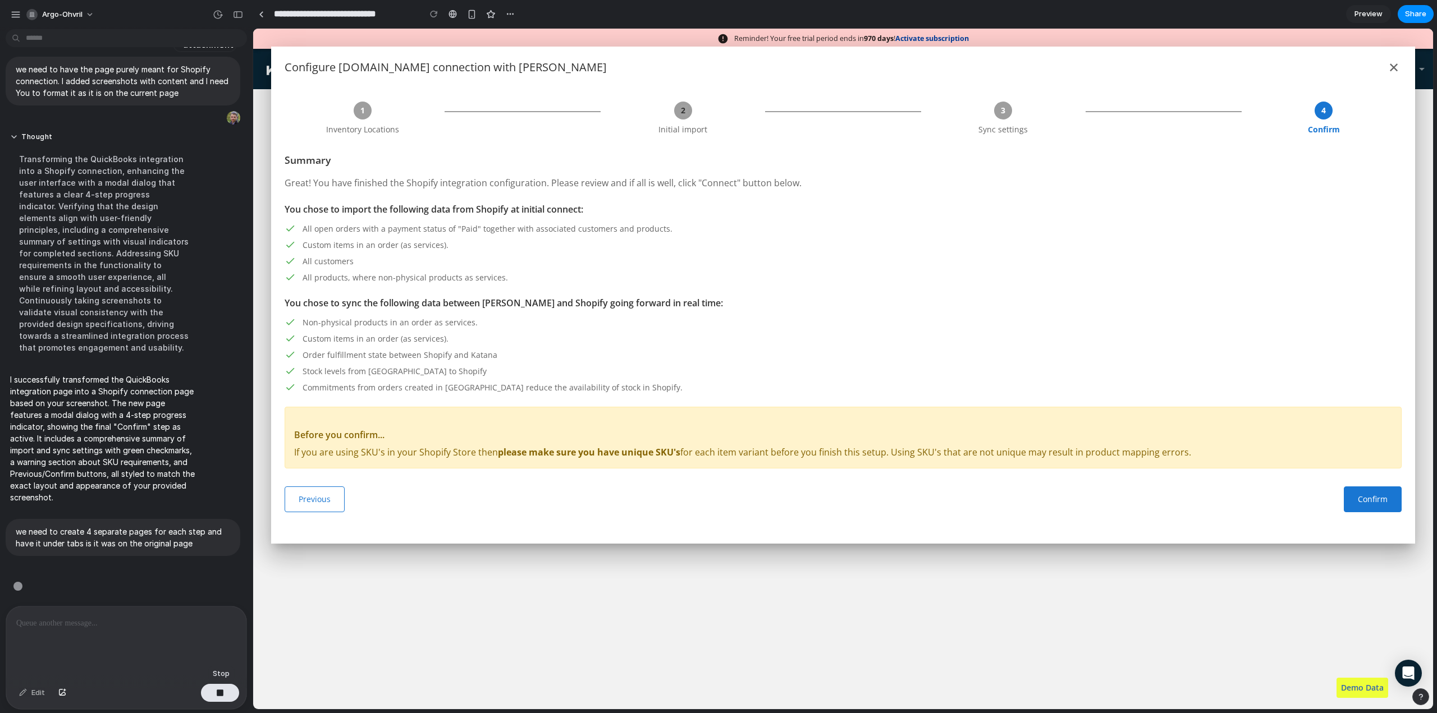
scroll to position [1033, 0]
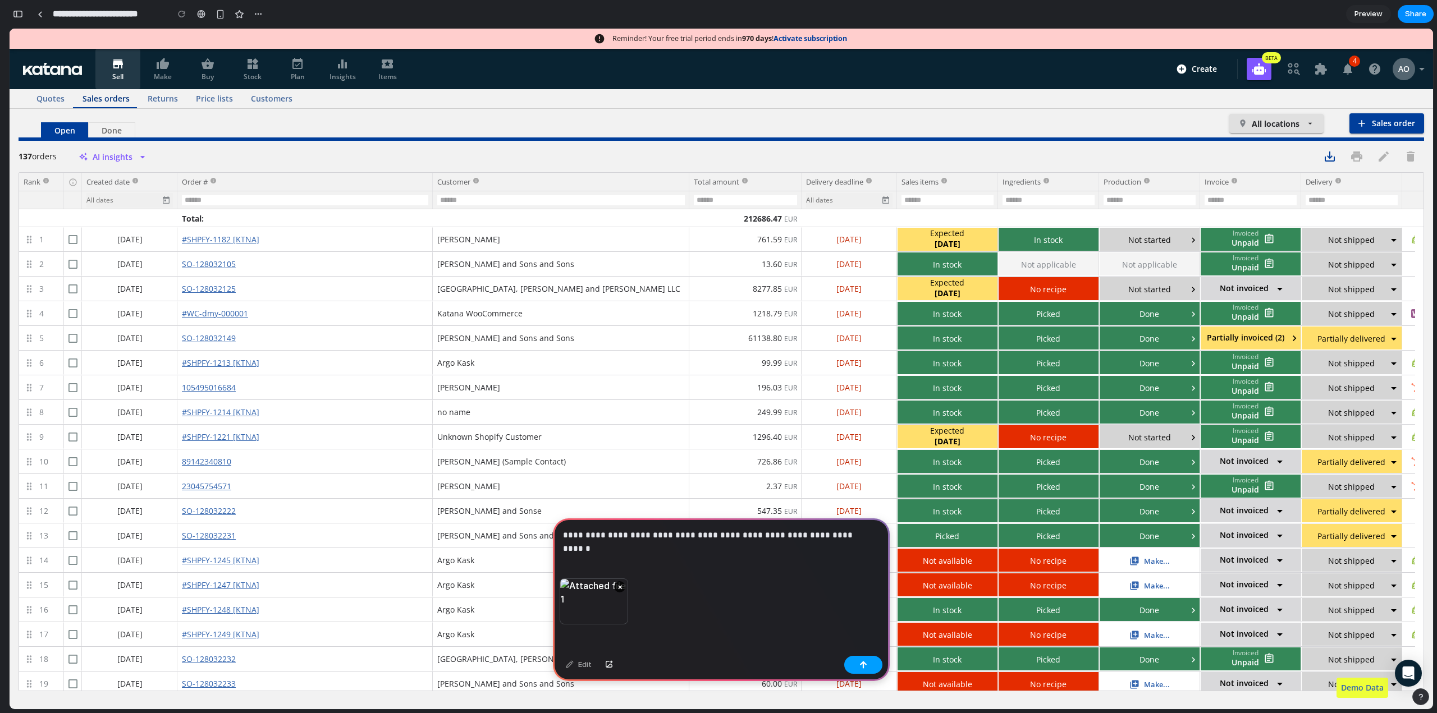
click at [865, 662] on div "button" at bounding box center [863, 665] width 8 height 8
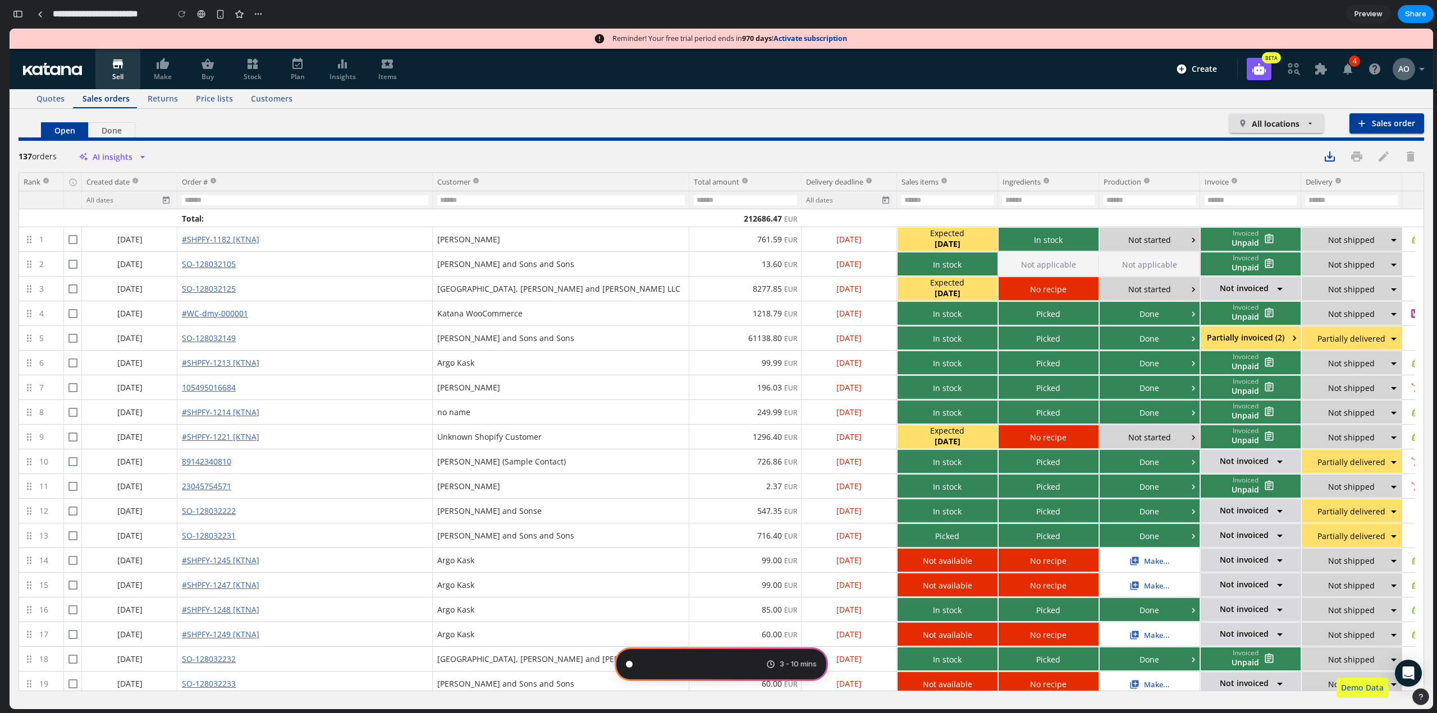
type input "**********"
